Goal: Find specific page/section: Find specific page/section

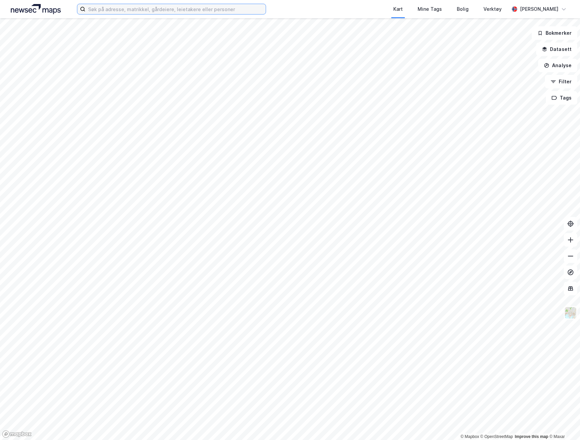
click at [145, 7] on input at bounding box center [175, 9] width 180 height 10
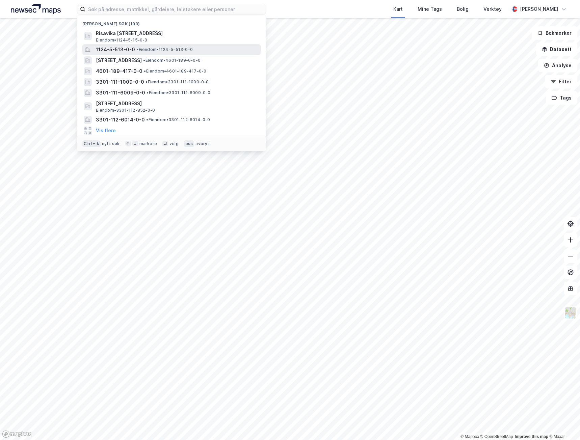
click at [151, 52] on span "• Eiendom • 1124-5-513-0-0" at bounding box center [164, 49] width 56 height 5
